Goal: Contribute content: Add original content to the website for others to see

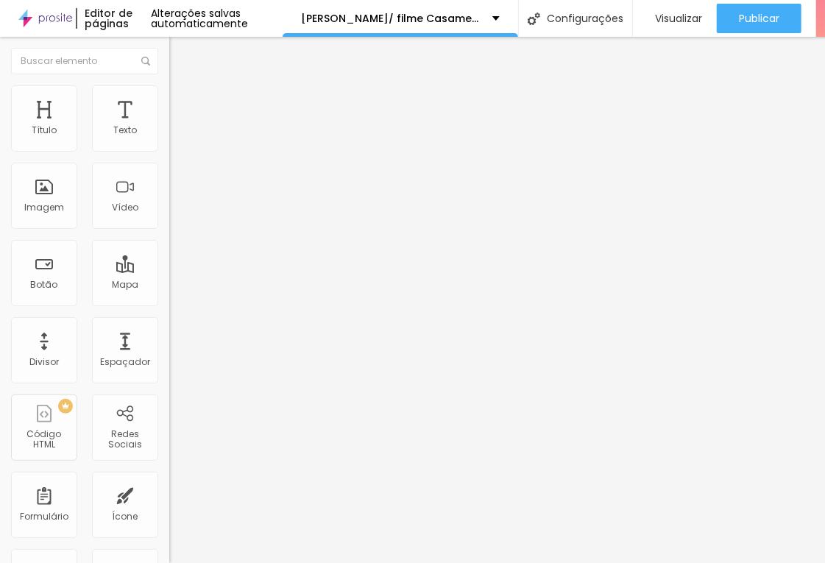
click at [169, 138] on input "[URL][DOMAIN_NAME]" at bounding box center [257, 131] width 177 height 15
paste input "fTREAnbJIBw"
type input "[URL][DOMAIN_NAME]"
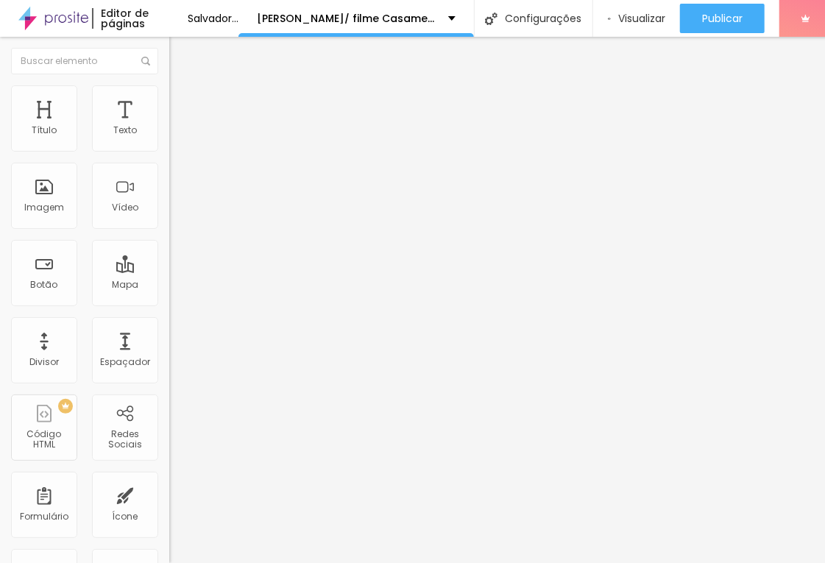
click at [178, 127] on font "Trocar imagem" at bounding box center [213, 120] width 71 height 13
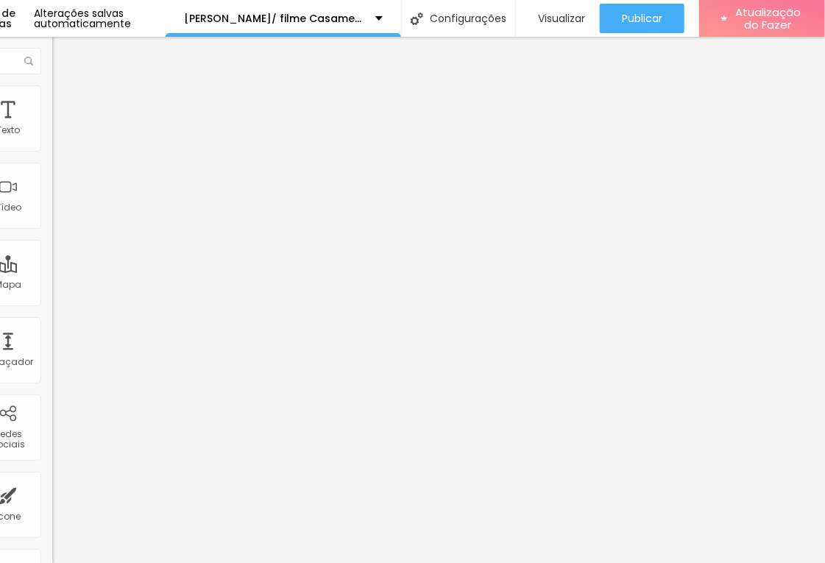
scroll to position [15, 154]
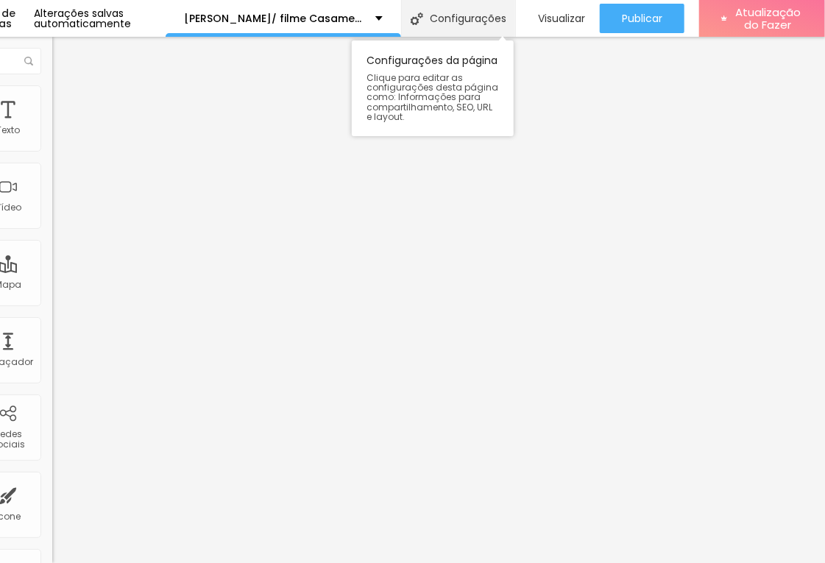
click at [487, 11] on font "Configurações" at bounding box center [469, 18] width 77 height 15
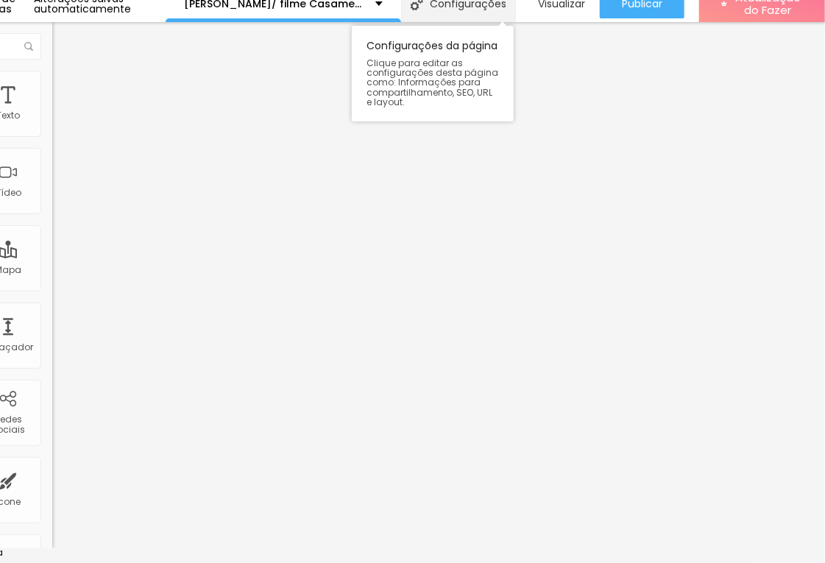
scroll to position [0, 139]
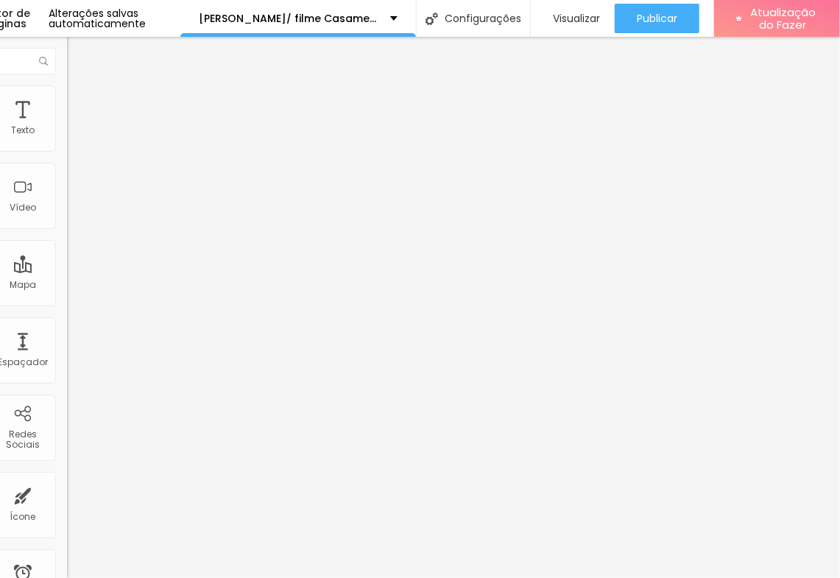
type input "/lcasamento1312"
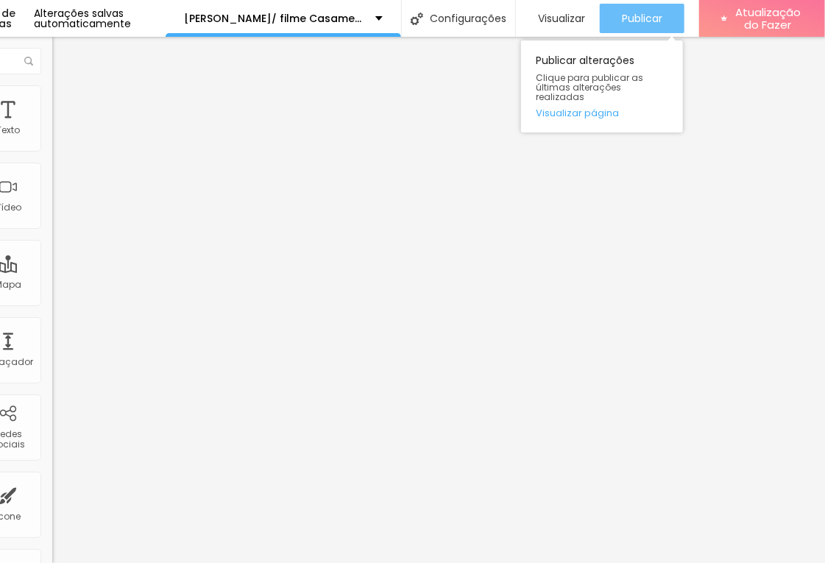
click at [649, 22] on font "Publicar" at bounding box center [642, 18] width 40 height 15
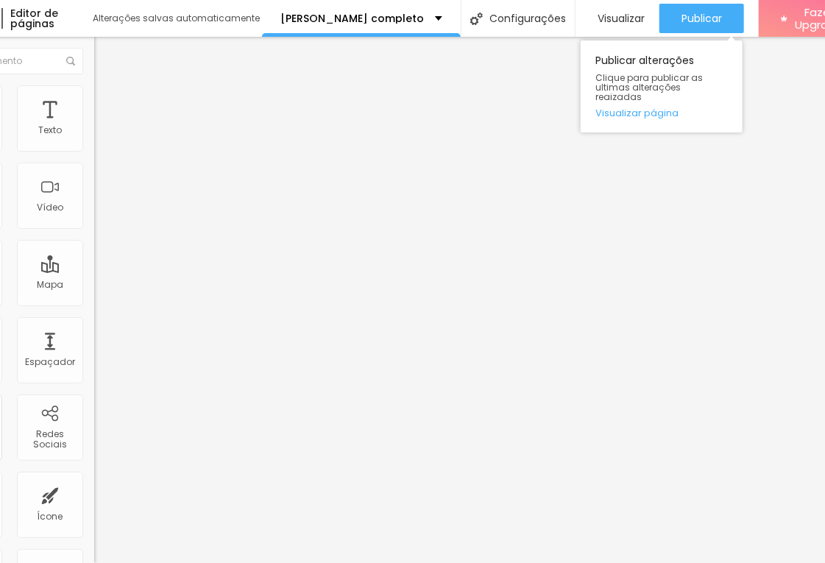
scroll to position [0, 75]
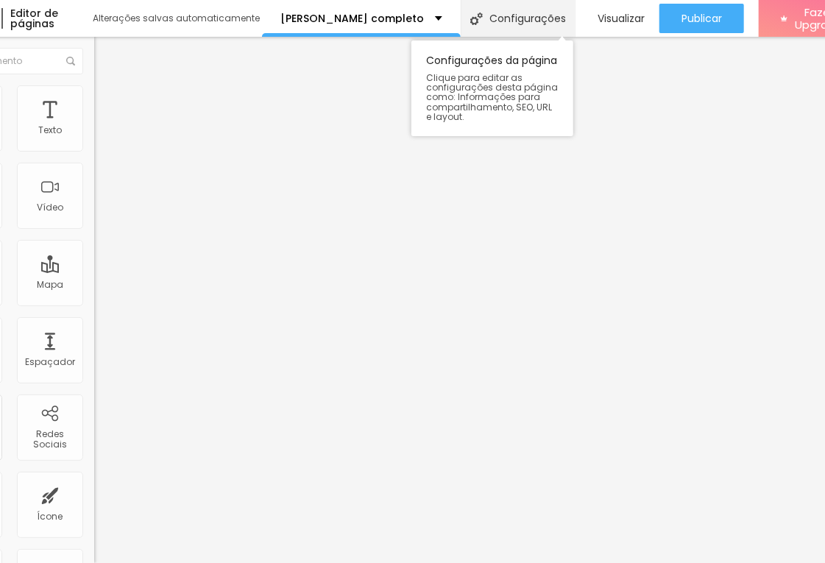
click at [508, 22] on div "Configurações" at bounding box center [518, 18] width 114 height 37
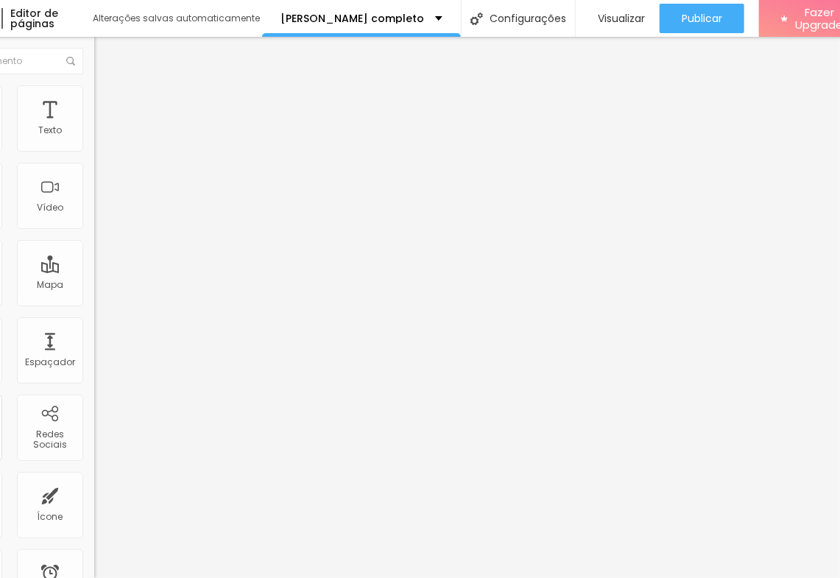
type input "/dalbunscom"
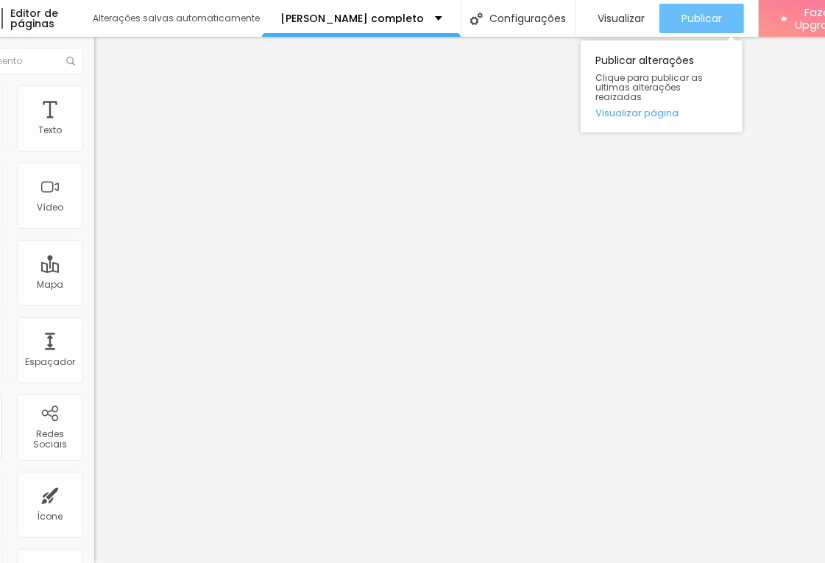
click at [682, 15] on span "Publicar" at bounding box center [702, 19] width 40 height 12
